Goal: Navigation & Orientation: Go to known website

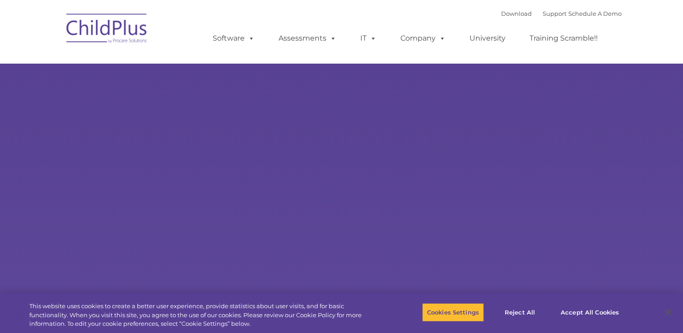
type input ""
select select "MEDIUM"
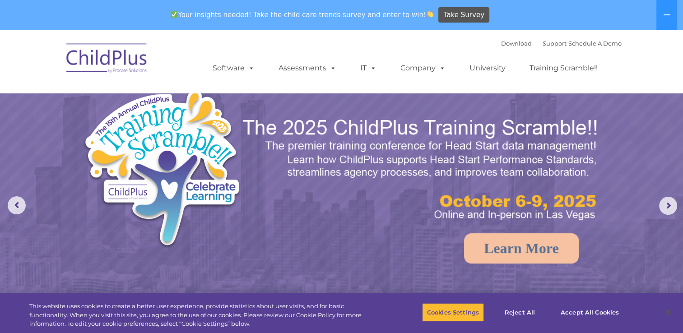
click at [186, 239] on img at bounding box center [198, 172] width 230 height 168
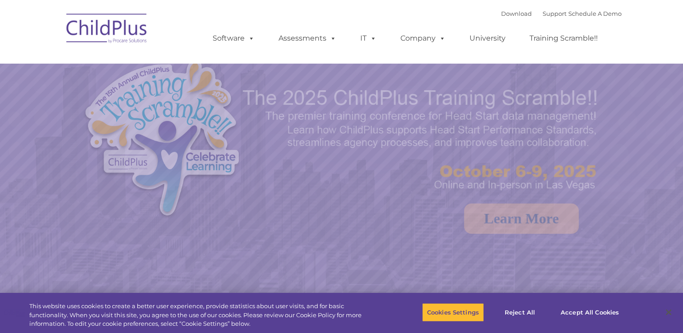
select select "MEDIUM"
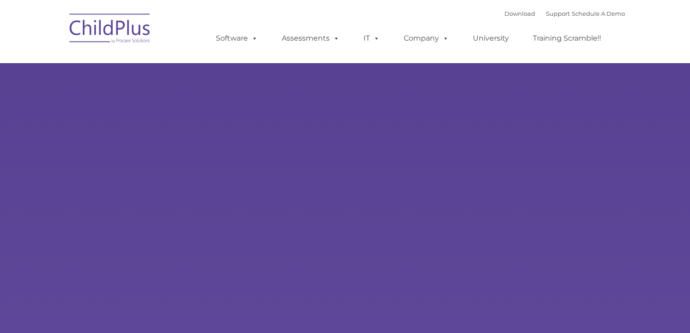
type input ""
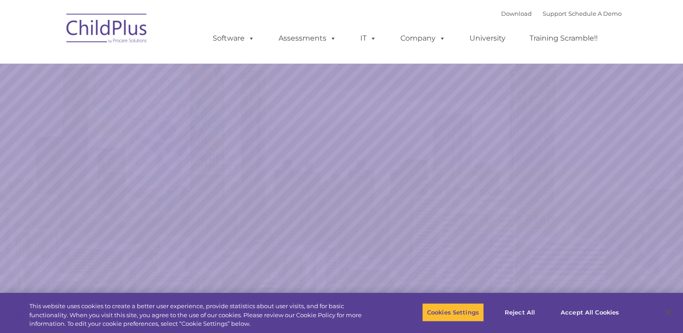
select select "MEDIUM"
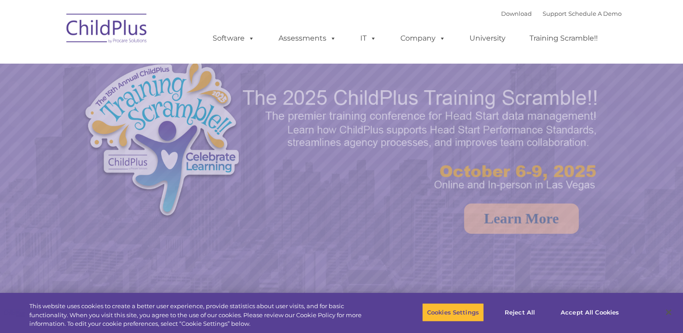
select select "MEDIUM"
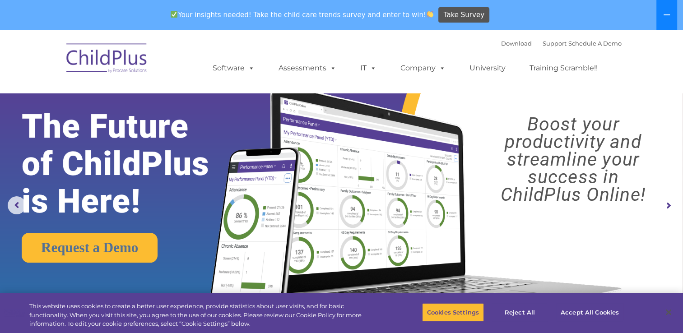
click at [666, 13] on icon at bounding box center [666, 14] width 7 height 7
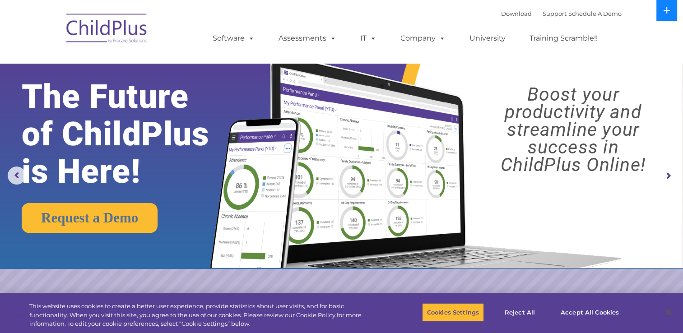
click at [666, 13] on icon at bounding box center [667, 10] width 6 height 6
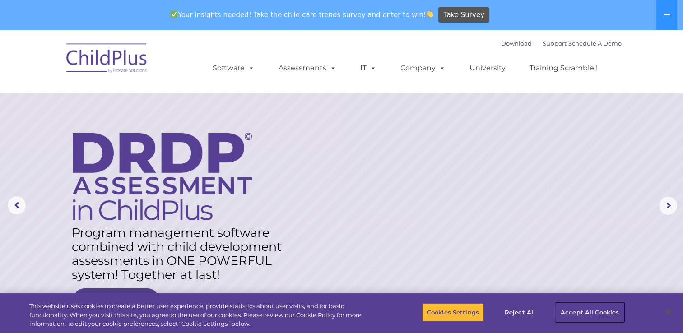
click at [591, 314] on button "Accept All Cookies" at bounding box center [590, 312] width 68 height 19
